Goal: Navigation & Orientation: Find specific page/section

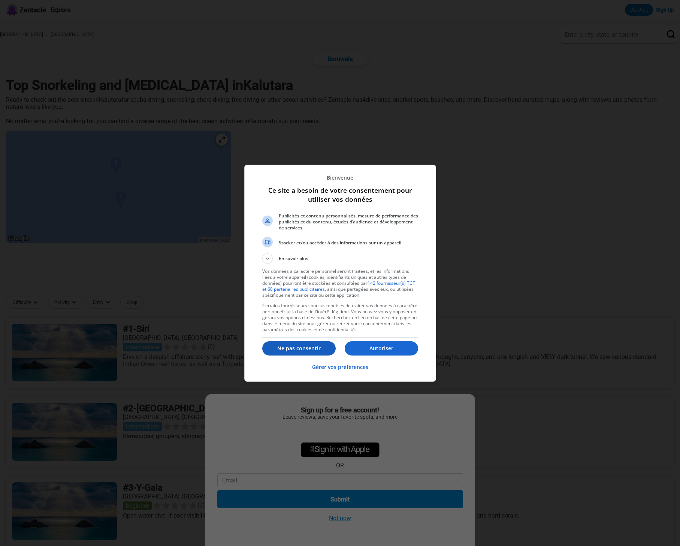
click at [297, 348] on p "Ne pas consentir" at bounding box center [298, 348] width 73 height 7
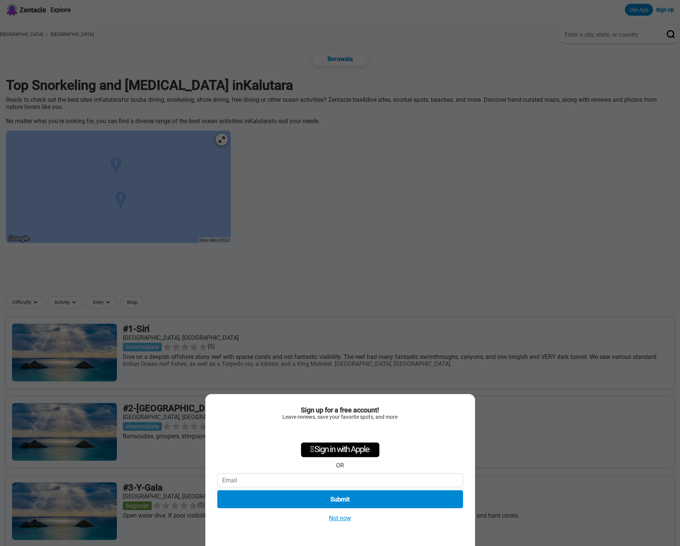
click at [343, 516] on button "Not now" at bounding box center [340, 519] width 27 height 8
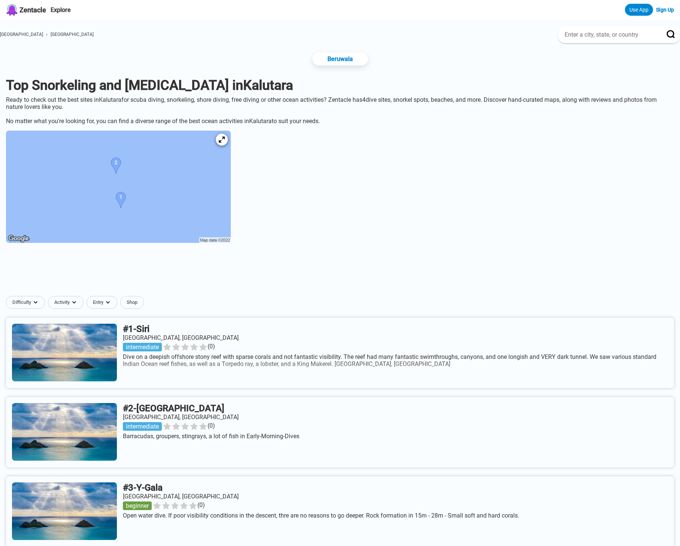
click at [207, 213] on img at bounding box center [118, 187] width 225 height 112
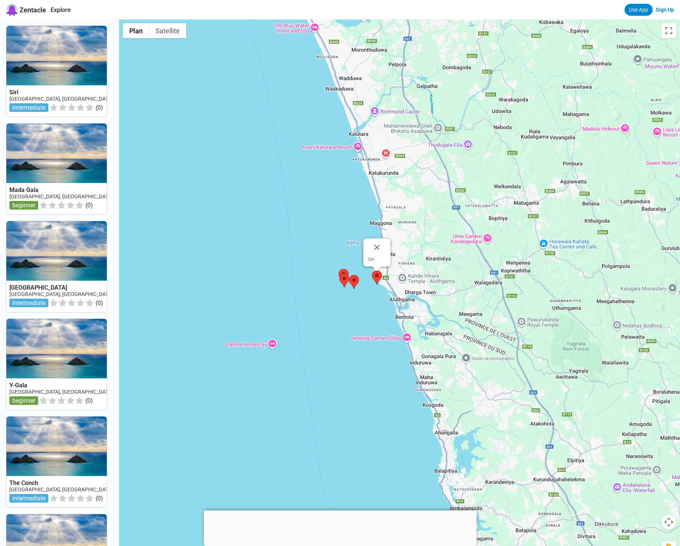
click at [372, 271] on area at bounding box center [372, 271] width 0 height 0
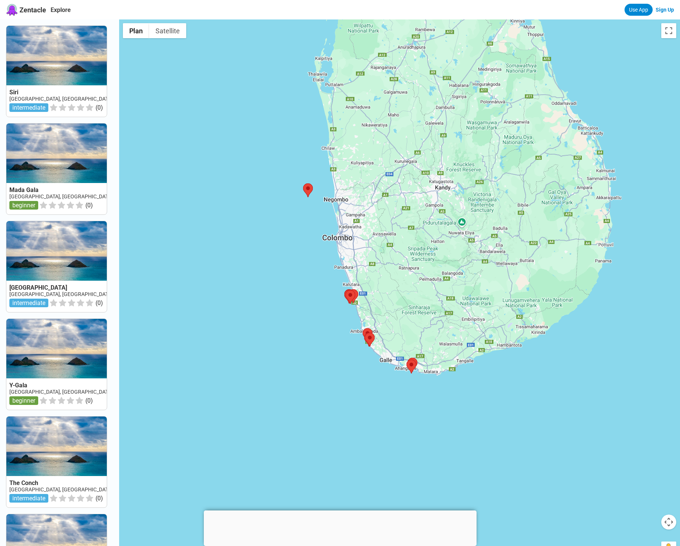
drag, startPoint x: 436, startPoint y: 234, endPoint x: 389, endPoint y: 242, distance: 47.8
click at [389, 242] on div at bounding box center [399, 292] width 561 height 546
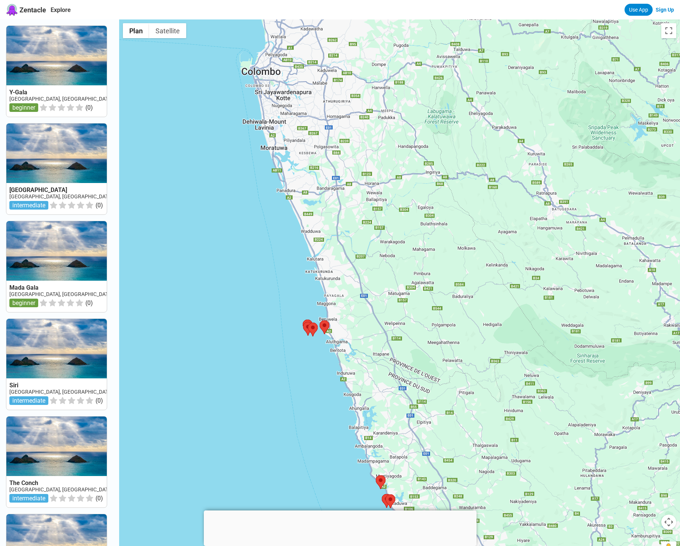
drag, startPoint x: 369, startPoint y: 304, endPoint x: 236, endPoint y: 281, distance: 134.2
click at [236, 281] on div at bounding box center [399, 292] width 561 height 546
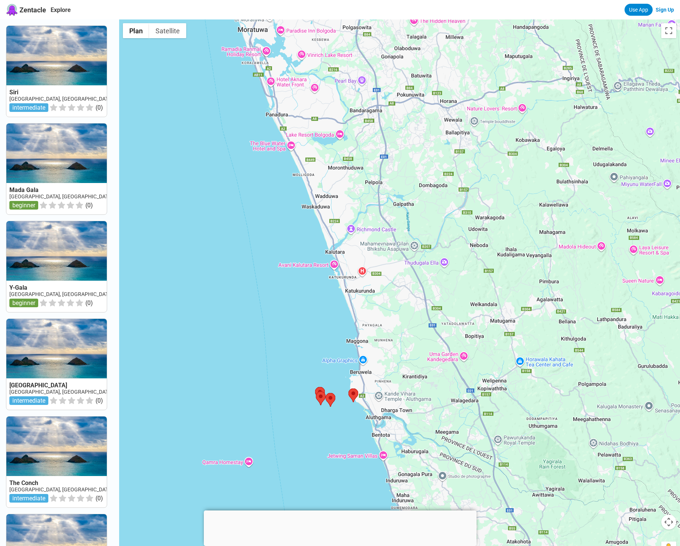
drag, startPoint x: 344, startPoint y: 211, endPoint x: 317, endPoint y: 296, distance: 89.1
click at [317, 296] on div at bounding box center [399, 292] width 561 height 546
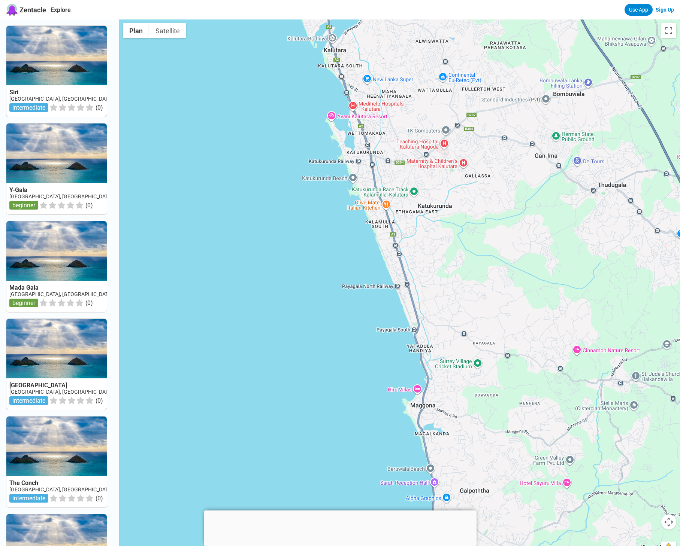
drag, startPoint x: 344, startPoint y: 317, endPoint x: 345, endPoint y: 201, distance: 115.7
click at [345, 201] on div at bounding box center [399, 292] width 561 height 546
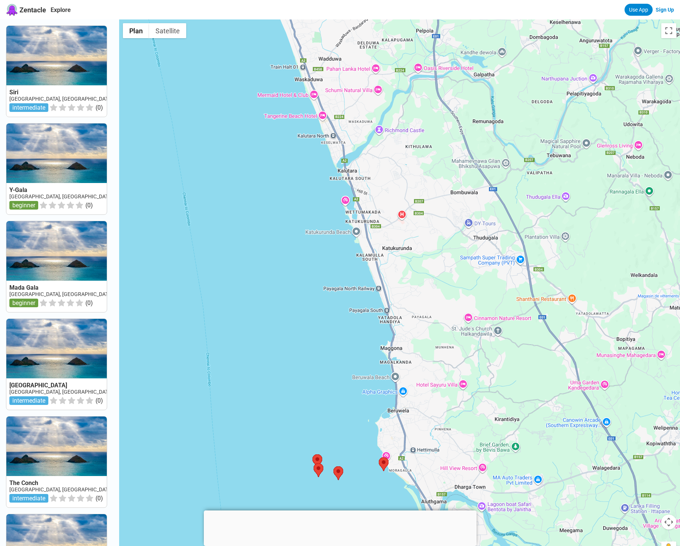
click at [340, 511] on div at bounding box center [340, 511] width 273 height 0
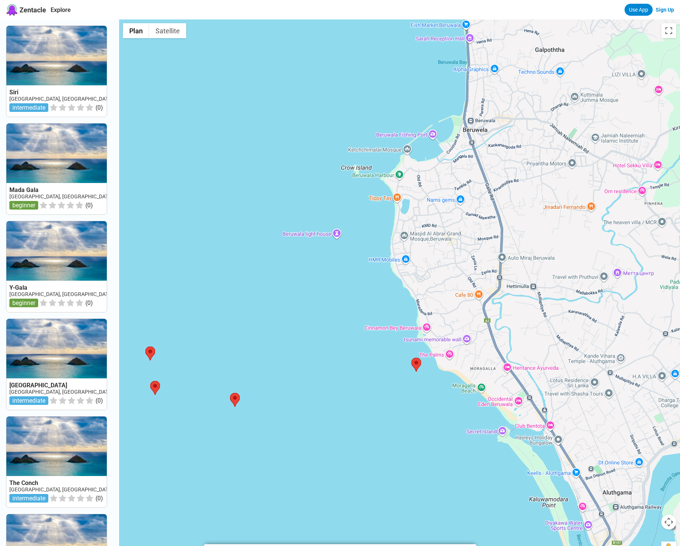
drag, startPoint x: 415, startPoint y: 437, endPoint x: 364, endPoint y: 424, distance: 52.3
click at [364, 424] on div at bounding box center [399, 292] width 561 height 546
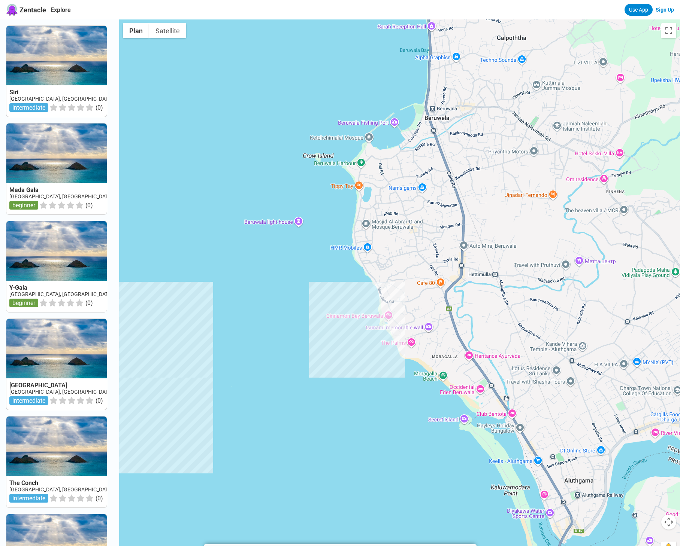
drag, startPoint x: 431, startPoint y: 431, endPoint x: 392, endPoint y: 420, distance: 40.6
click at [392, 420] on div at bounding box center [399, 292] width 561 height 546
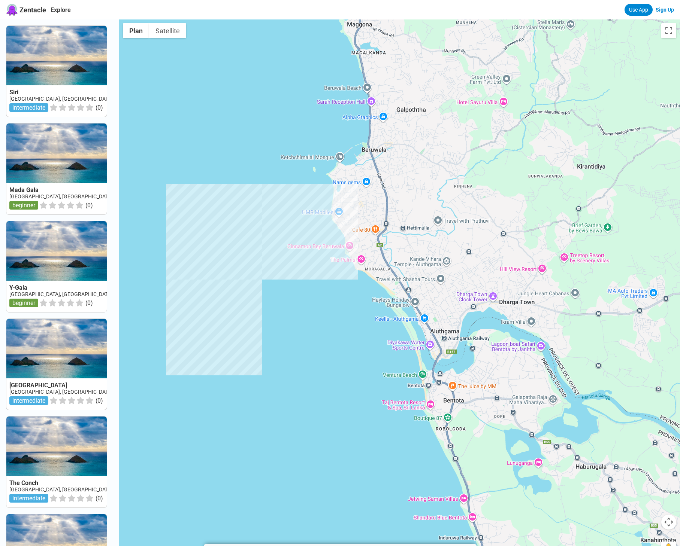
drag, startPoint x: 372, startPoint y: 406, endPoint x: 370, endPoint y: 360, distance: 46.5
click at [370, 360] on div at bounding box center [399, 292] width 561 height 546
